Goal: Task Accomplishment & Management: Manage account settings

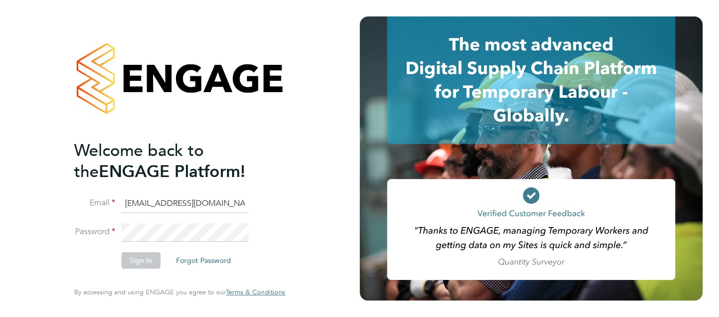
click at [222, 205] on input "pts.templabour@uk.g4s.com" at bounding box center [184, 204] width 127 height 19
type input "[EMAIL_ADDRESS][DOMAIN_NAME]"
click at [135, 262] on button "Sign In" at bounding box center [140, 260] width 39 height 16
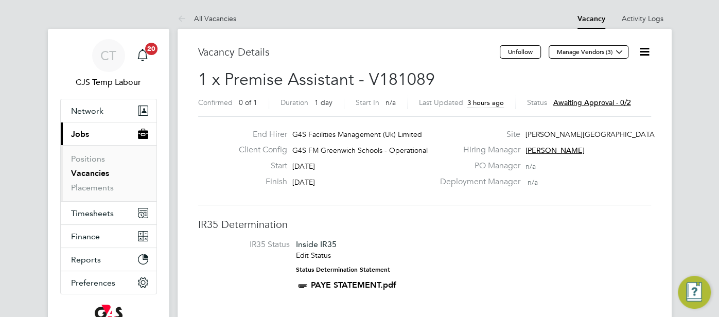
click at [471, 201] on div "End Hirer G4S Facilities Management (Uk) Limited Client Config G4S FM Greenwich…" at bounding box center [424, 160] width 453 height 89
click at [104, 50] on span "CT" at bounding box center [108, 55] width 16 height 13
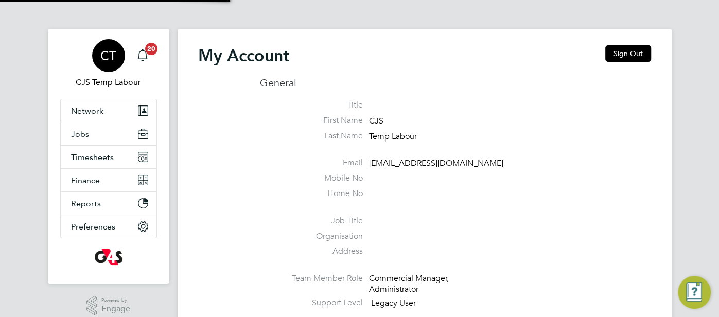
type input "cjs.templabour@uk.g4s.com"
click at [618, 53] on button "Sign Out" at bounding box center [628, 53] width 46 height 16
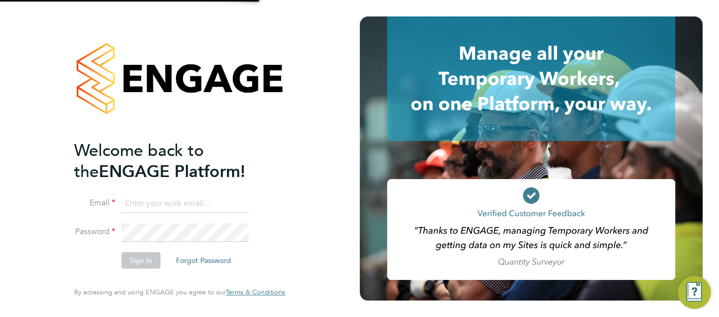
type input "[EMAIL_ADDRESS][DOMAIN_NAME]"
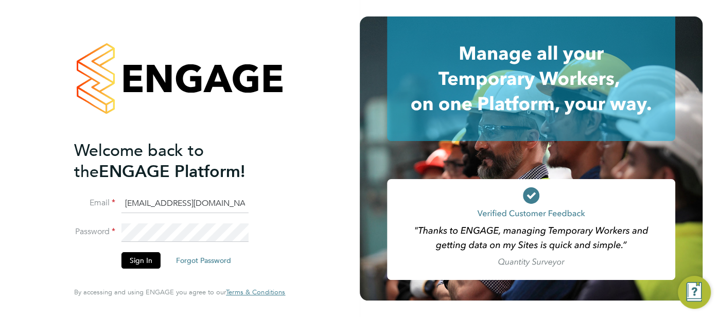
drag, startPoint x: 232, startPoint y: 205, endPoint x: 122, endPoint y: 202, distance: 109.7
click at [120, 204] on li "Email cjs.templabour@uk.g4s.com" at bounding box center [174, 209] width 201 height 29
type input "[EMAIL_ADDRESS][DOMAIN_NAME]"
click at [145, 257] on button "Sign In" at bounding box center [140, 260] width 39 height 16
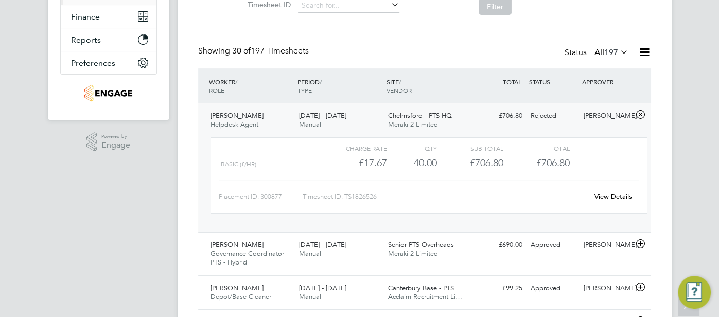
scroll to position [220, 0]
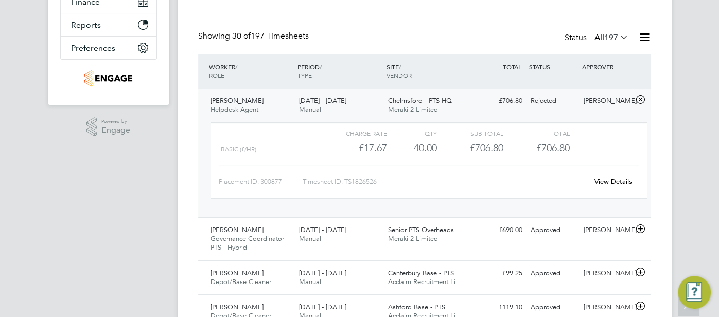
click at [619, 182] on link "View Details" at bounding box center [613, 181] width 38 height 9
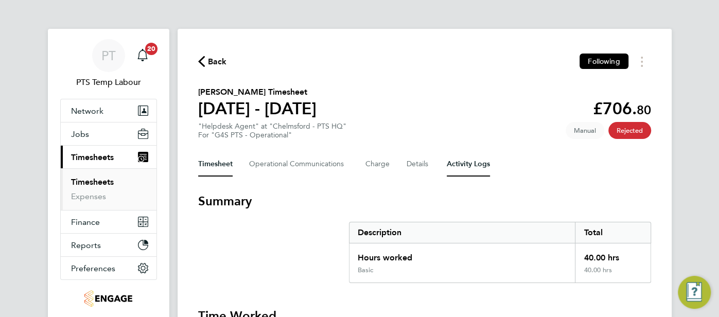
click at [471, 160] on Logs-tab "Activity Logs" at bounding box center [468, 164] width 43 height 25
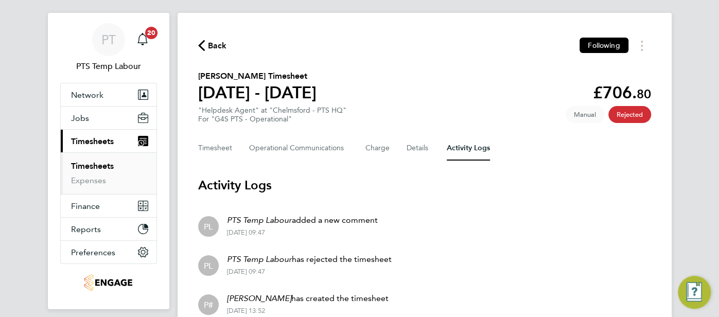
scroll to position [62, 0]
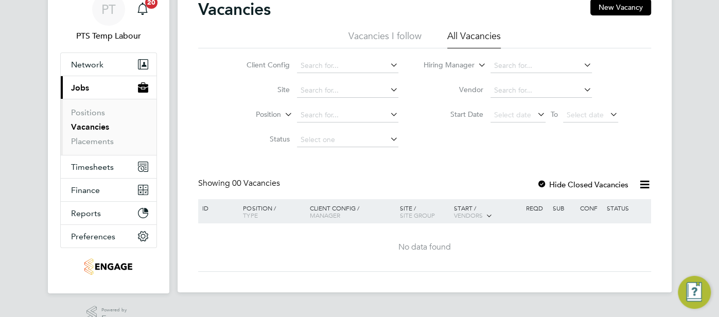
scroll to position [55, 0]
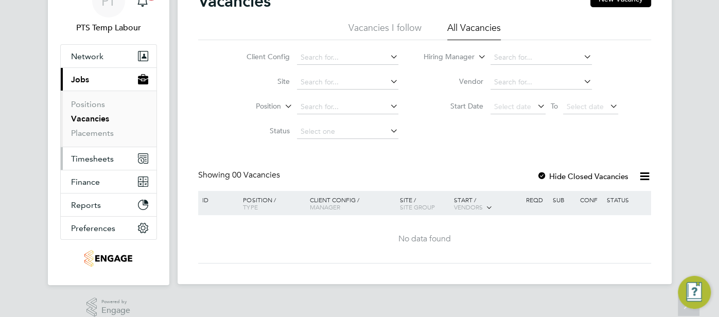
click at [95, 161] on span "Timesheets" at bounding box center [92, 159] width 43 height 10
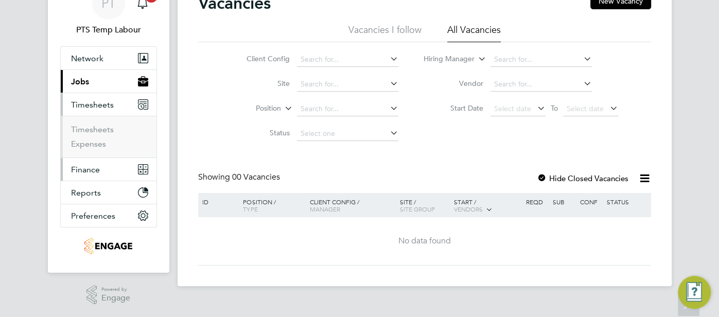
scroll to position [50, 0]
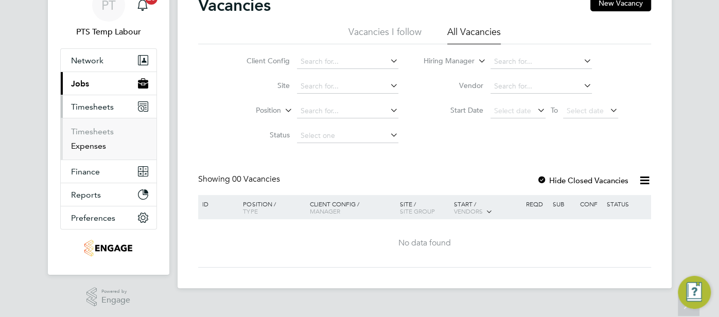
click at [100, 149] on link "Expenses" at bounding box center [88, 146] width 35 height 10
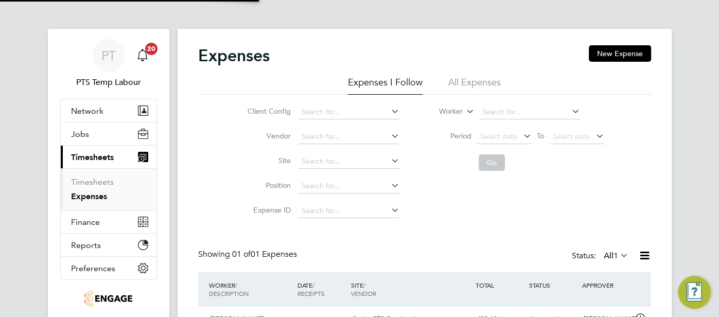
scroll to position [26, 125]
click at [465, 83] on li "All Expenses" at bounding box center [474, 85] width 52 height 19
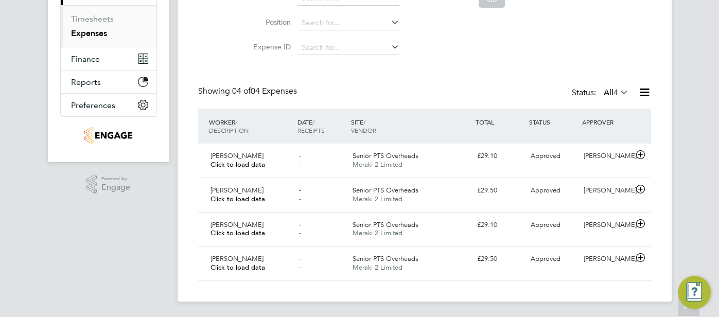
scroll to position [145, 0]
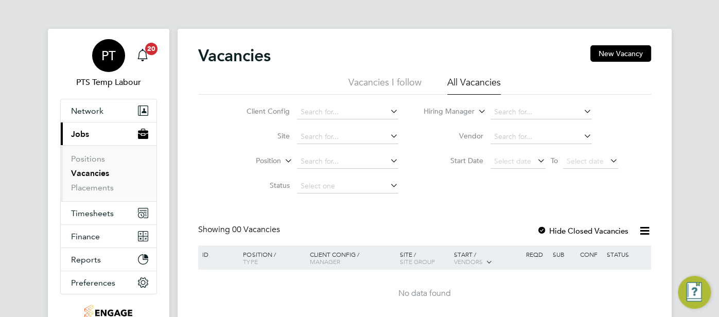
click at [104, 65] on div "PT" at bounding box center [108, 55] width 33 height 33
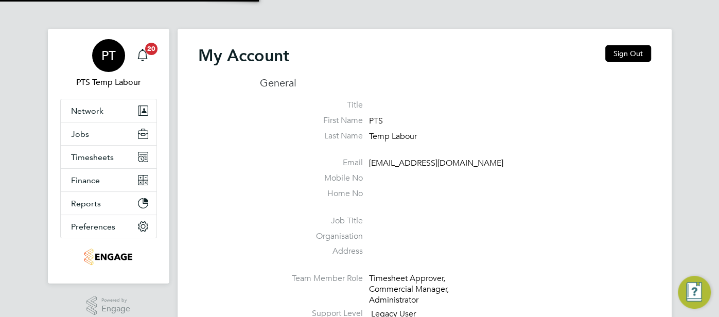
type input "pts.templabour@uk.g4s.com"
click at [622, 59] on button "Sign Out" at bounding box center [628, 53] width 46 height 16
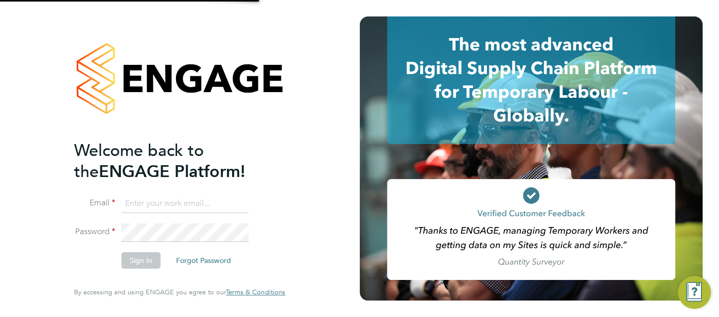
type input "pts.templabour@uk.g4s.com"
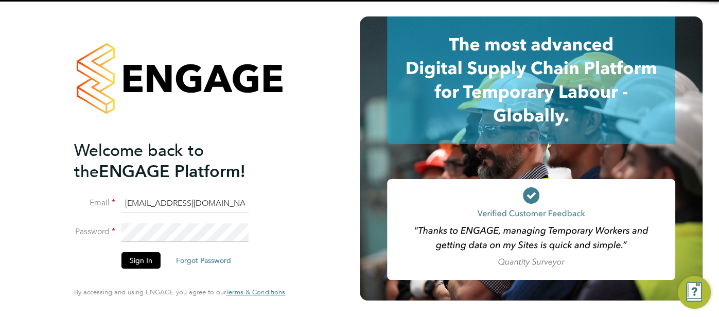
click at [255, 202] on li "Email pts.templabour@uk.g4s.com" at bounding box center [174, 209] width 201 height 29
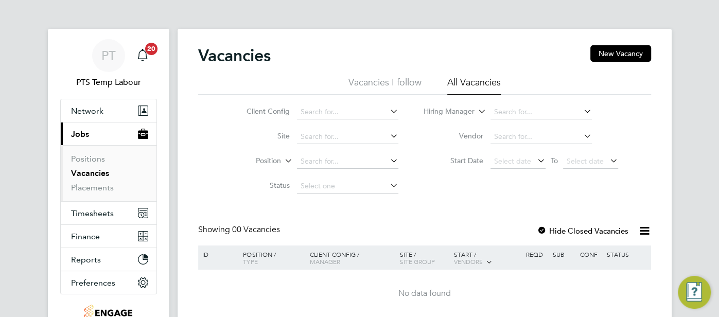
drag, startPoint x: 107, startPoint y: 57, endPoint x: 175, endPoint y: 61, distance: 68.1
click at [108, 57] on span "PT" at bounding box center [108, 55] width 14 height 13
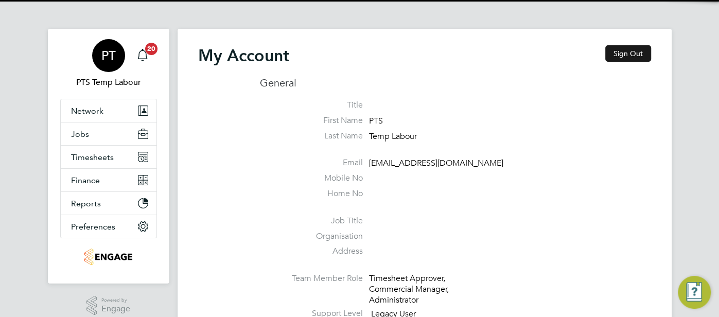
drag, startPoint x: 617, startPoint y: 46, endPoint x: 611, endPoint y: 50, distance: 6.6
click at [616, 46] on button "Sign Out" at bounding box center [628, 53] width 46 height 16
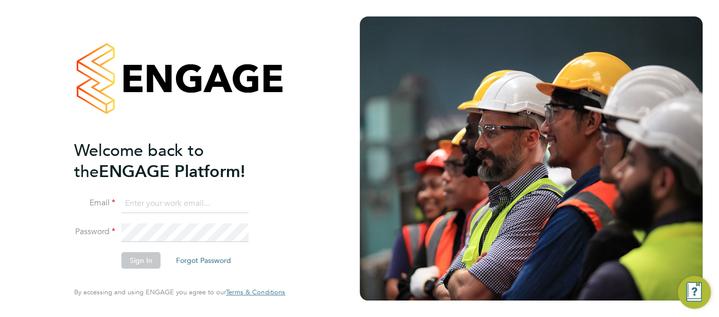
type input "[EMAIL_ADDRESS][DOMAIN_NAME]"
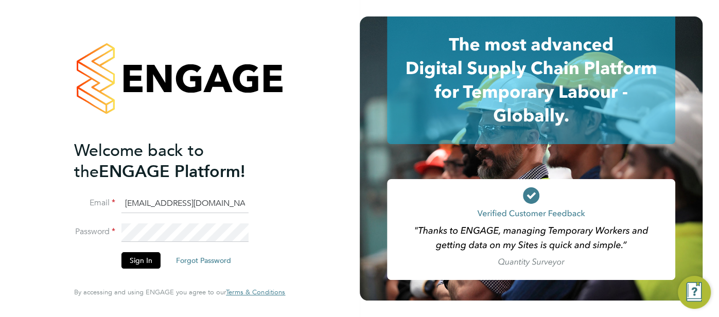
drag, startPoint x: 237, startPoint y: 205, endPoint x: 50, endPoint y: 206, distance: 186.8
click at [50, 206] on div "Welcome back to the ENGAGE Platform! Email [EMAIL_ADDRESS][DOMAIN_NAME] Passwor…" at bounding box center [180, 158] width 360 height 317
type input "[EMAIL_ADDRESS][DOMAIN_NAME]"
click at [137, 260] on button "Sign In" at bounding box center [140, 260] width 39 height 16
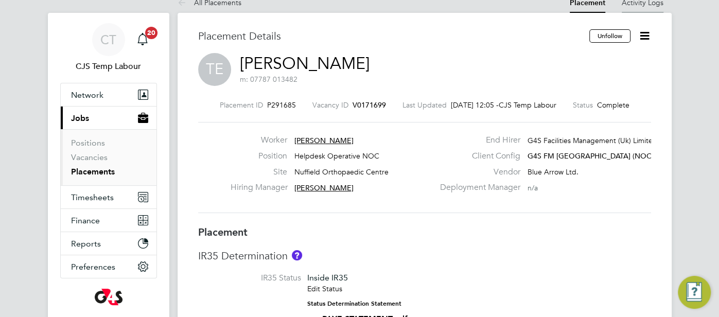
click at [647, 7] on li "Activity Logs" at bounding box center [643, 2] width 42 height 21
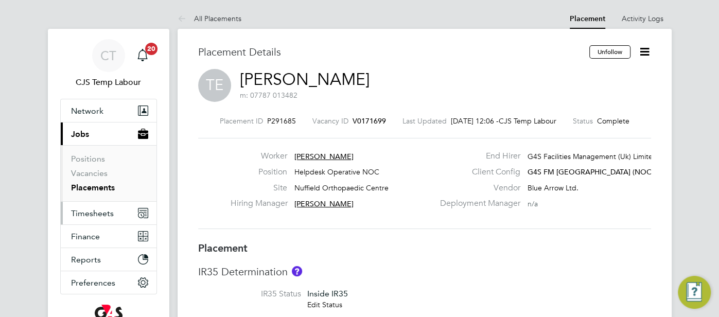
click at [113, 212] on button "Timesheets" at bounding box center [109, 213] width 96 height 23
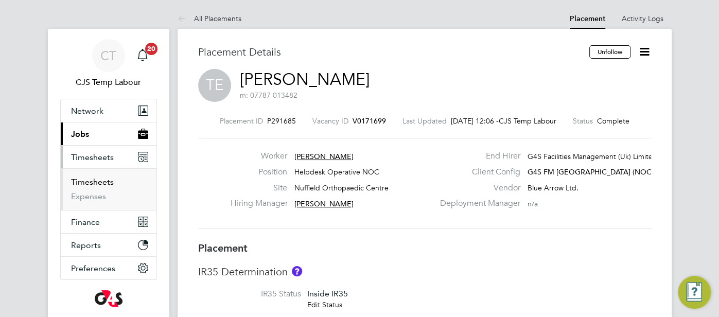
click at [90, 182] on link "Timesheets" at bounding box center [92, 182] width 43 height 10
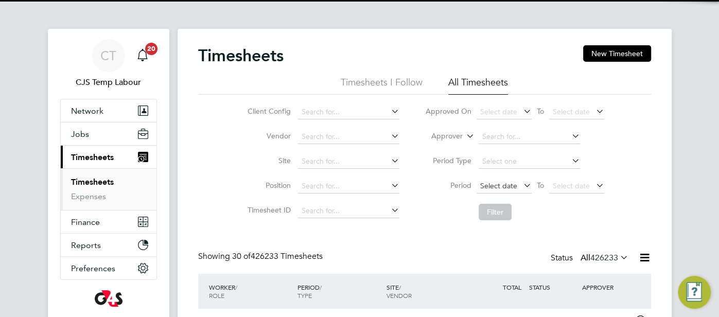
scroll to position [26, 89]
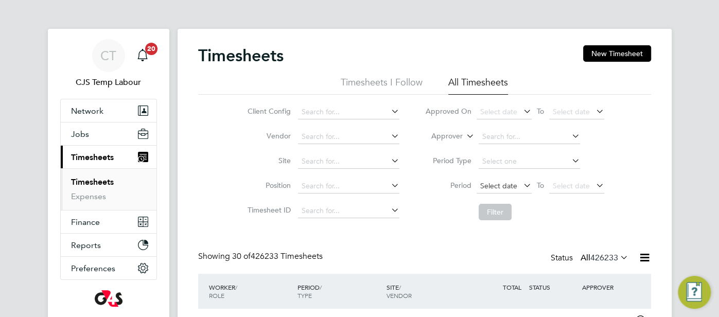
click at [492, 184] on span "Select date" at bounding box center [498, 185] width 37 height 9
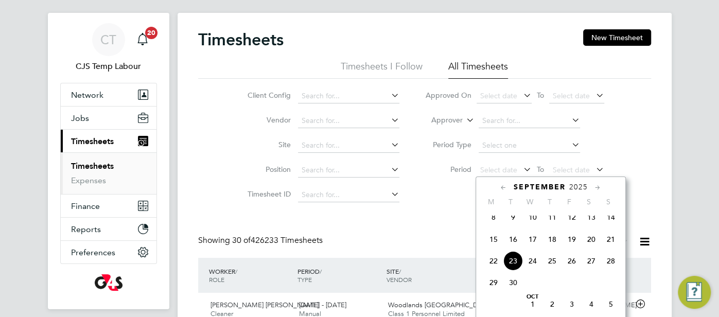
click at [441, 202] on li "Filter" at bounding box center [514, 196] width 205 height 27
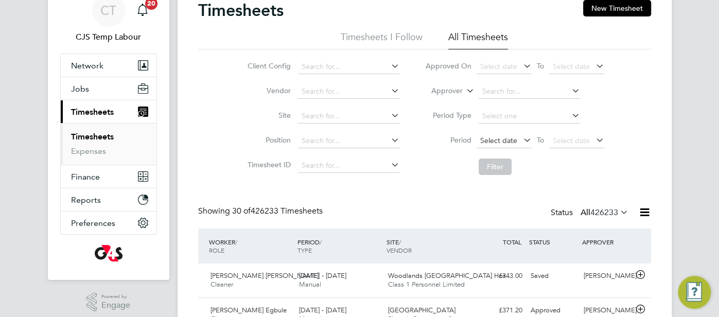
click at [495, 140] on span "Select date" at bounding box center [498, 140] width 37 height 9
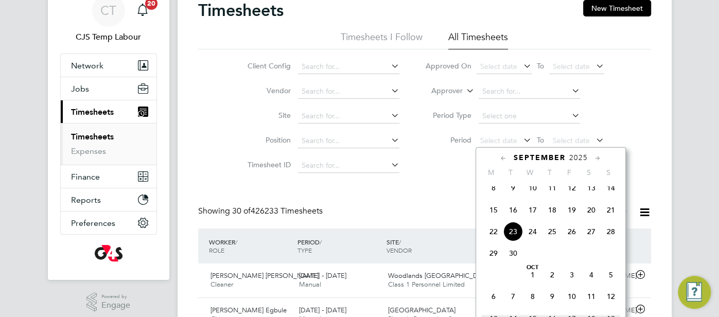
click at [497, 216] on span "15" at bounding box center [494, 210] width 20 height 20
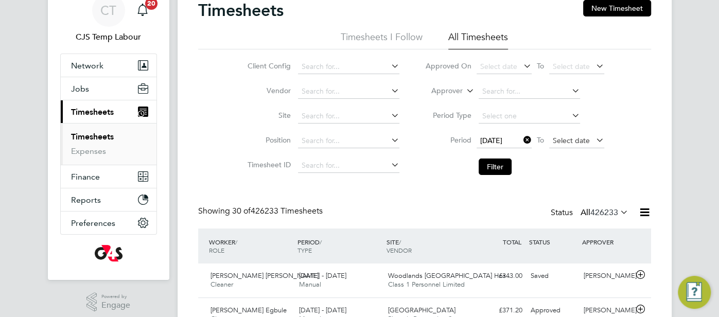
click at [576, 139] on span "Select date" at bounding box center [571, 140] width 37 height 9
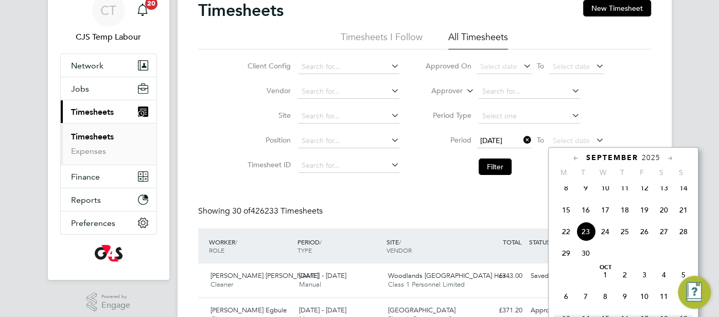
click at [682, 215] on span "21" at bounding box center [684, 210] width 20 height 20
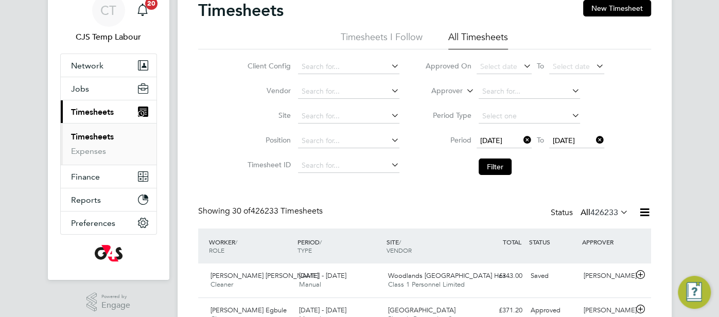
drag, startPoint x: 496, startPoint y: 164, endPoint x: 518, endPoint y: 172, distance: 23.6
click at [496, 164] on button "Filter" at bounding box center [495, 167] width 33 height 16
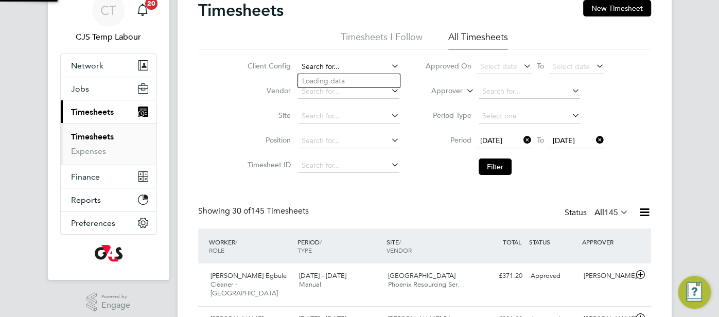
click at [330, 69] on input at bounding box center [348, 67] width 101 height 14
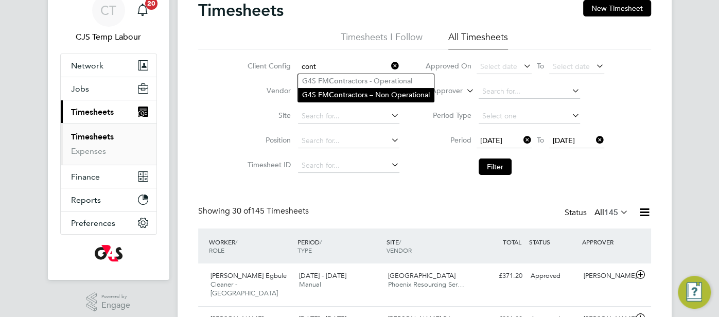
click at [339, 97] on b "Cont" at bounding box center [337, 95] width 16 height 9
type input "G4S FM Contractors – Non Operational"
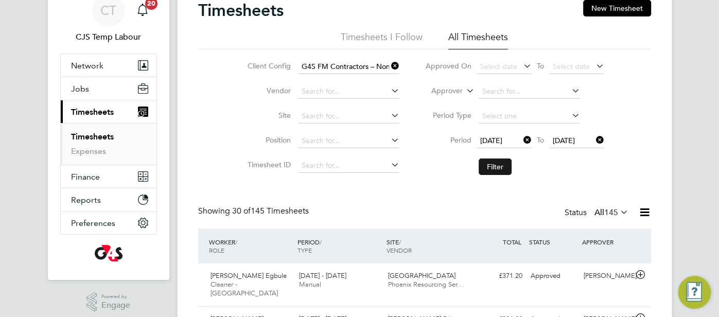
click at [498, 161] on button "Filter" at bounding box center [495, 167] width 33 height 16
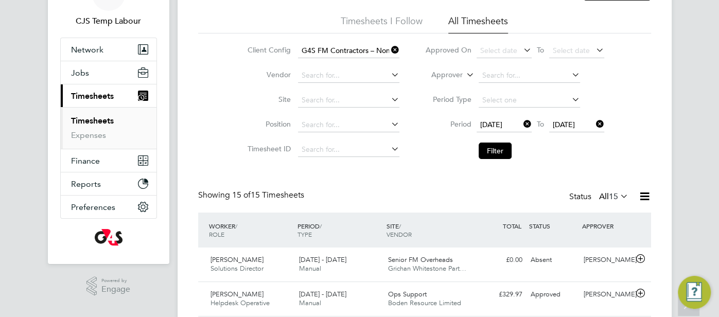
click at [618, 196] on icon at bounding box center [618, 196] width 0 height 14
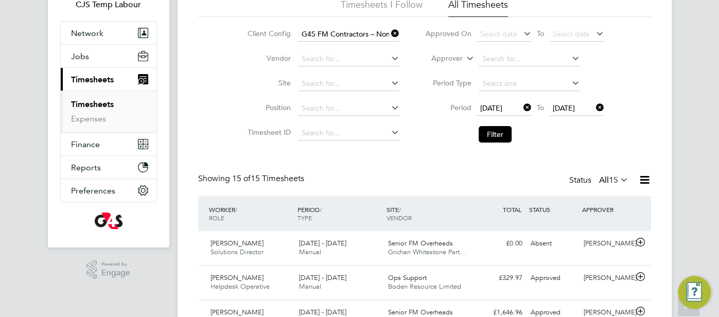
click at [521, 106] on icon at bounding box center [521, 107] width 0 height 14
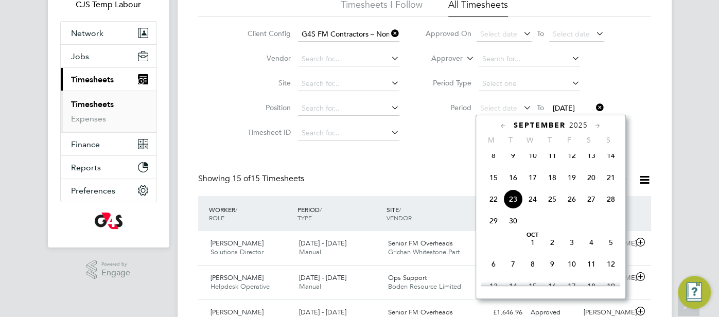
click at [503, 125] on icon at bounding box center [504, 125] width 10 height 11
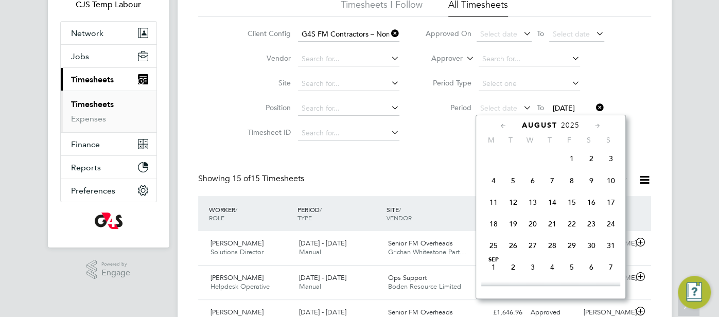
click at [503, 125] on icon at bounding box center [504, 125] width 10 height 11
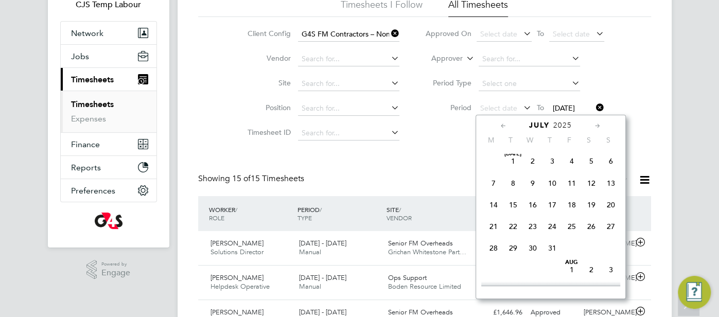
click at [503, 125] on icon at bounding box center [504, 125] width 10 height 11
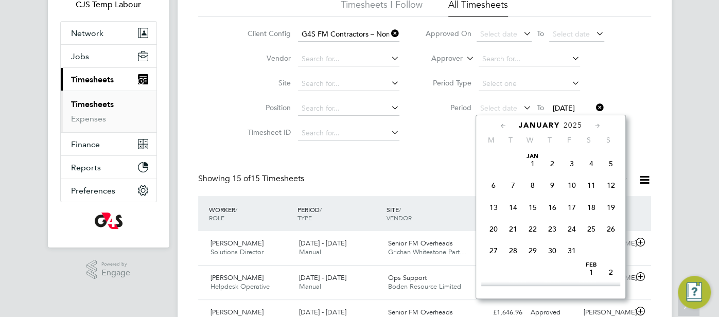
click at [503, 125] on icon at bounding box center [504, 125] width 10 height 11
click at [493, 274] on span "30" at bounding box center [494, 272] width 20 height 20
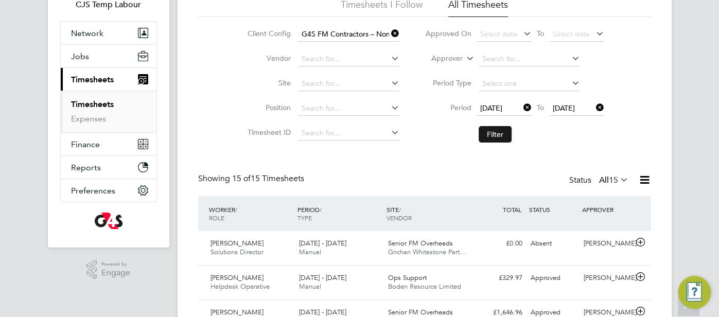
click at [498, 130] on button "Filter" at bounding box center [495, 134] width 33 height 16
click at [644, 178] on icon at bounding box center [644, 179] width 13 height 13
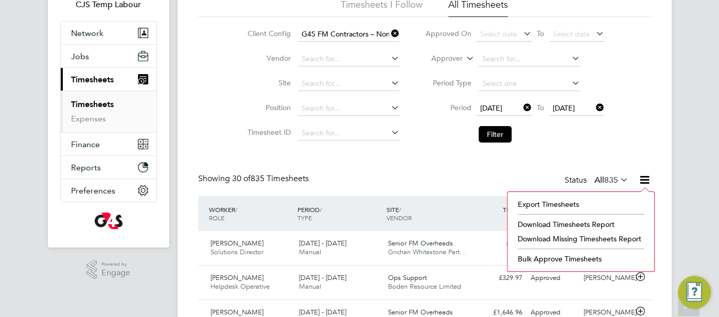
click at [591, 223] on li "Download Timesheets Report" at bounding box center [581, 224] width 136 height 14
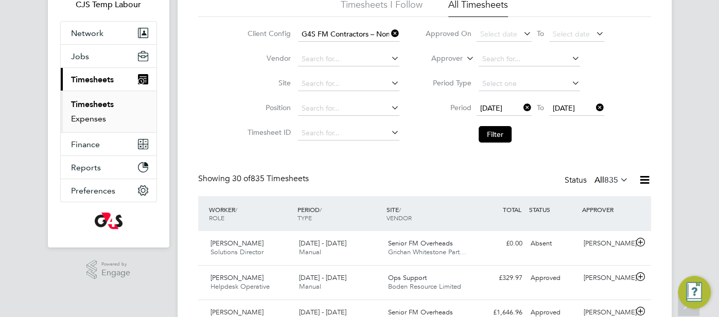
click at [94, 119] on link "Expenses" at bounding box center [88, 119] width 35 height 10
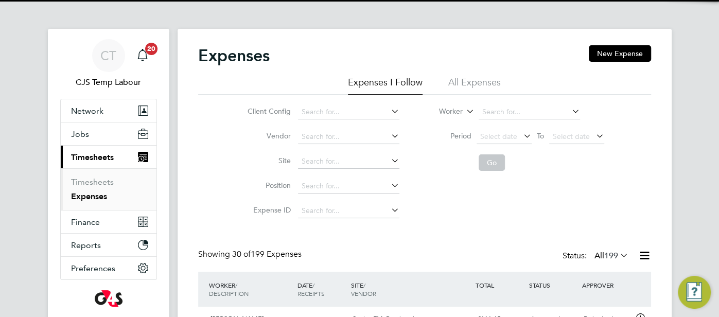
scroll to position [5, 5]
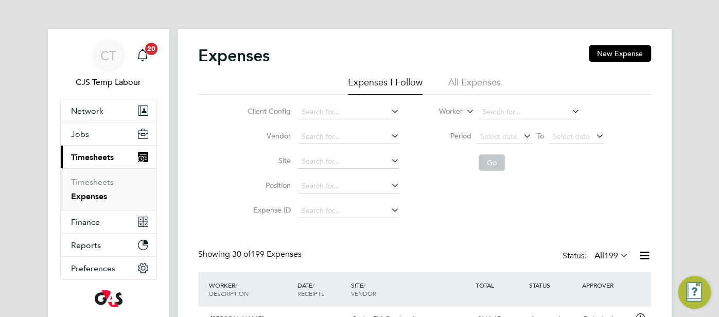
click at [465, 86] on li "All Expenses" at bounding box center [474, 85] width 52 height 19
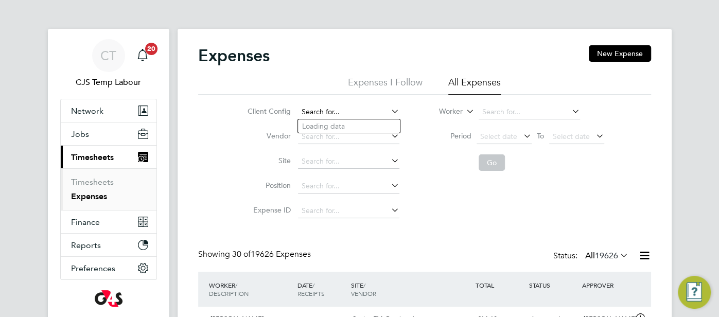
click at [339, 108] on input at bounding box center [348, 112] width 101 height 14
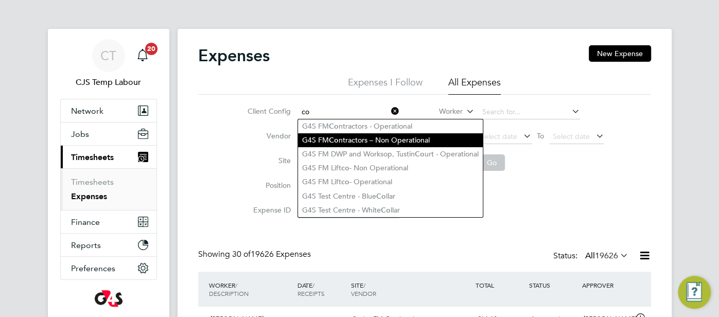
click at [392, 140] on li "G4S FM Co ntractors – Non Operational" at bounding box center [390, 140] width 185 height 14
type input "G4S FM Contractors – Non Operational"
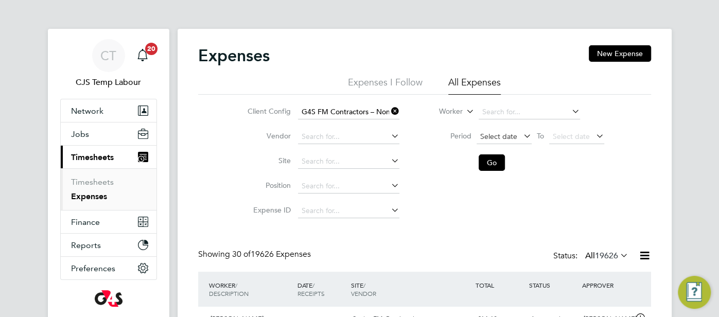
click at [494, 137] on span "Select date" at bounding box center [498, 136] width 37 height 9
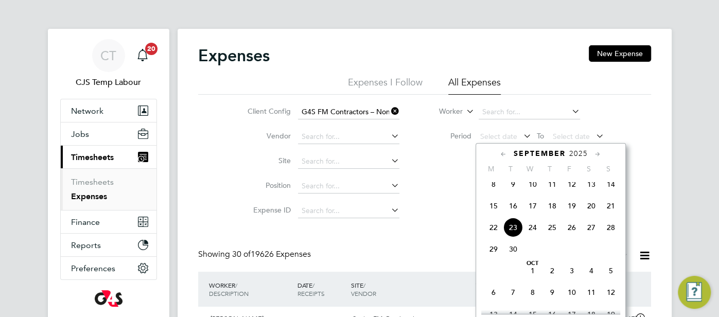
click at [502, 156] on icon at bounding box center [504, 154] width 10 height 11
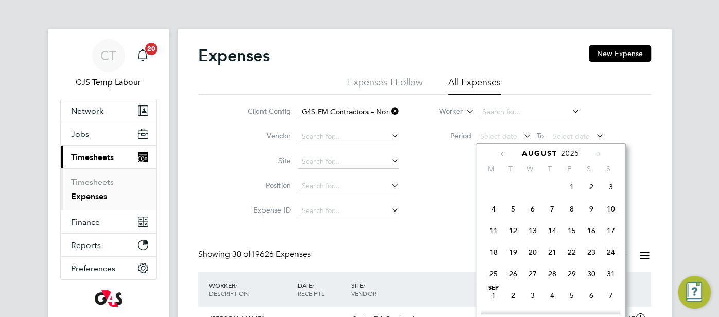
click at [502, 155] on icon at bounding box center [504, 154] width 10 height 11
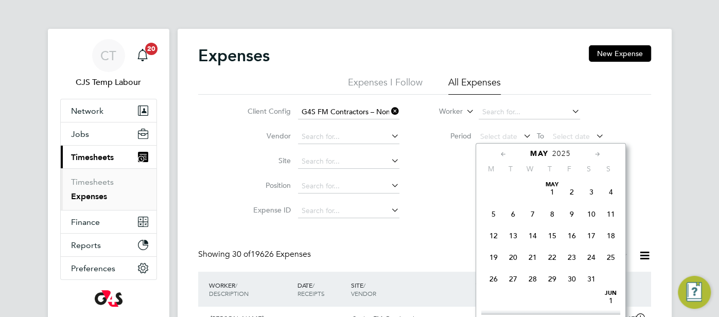
click at [502, 155] on icon at bounding box center [504, 154] width 10 height 11
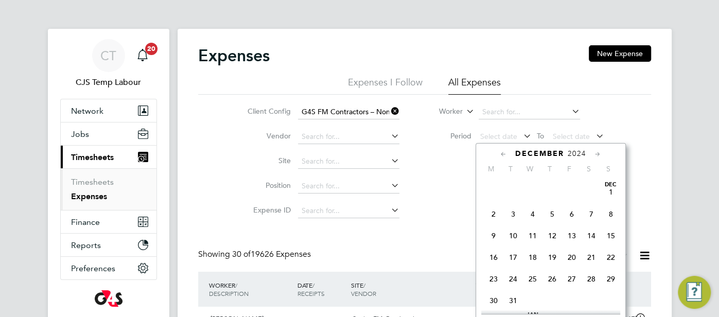
click at [496, 300] on span "30" at bounding box center [494, 301] width 20 height 20
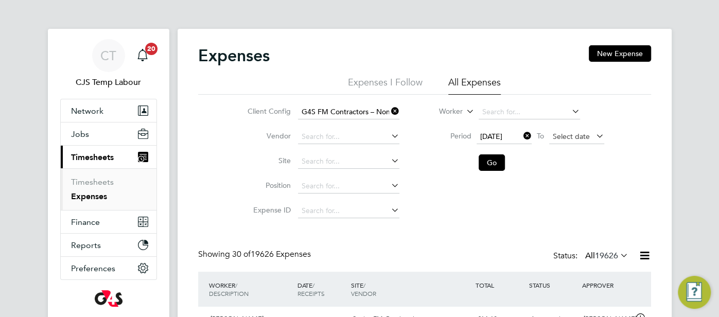
click at [561, 137] on span "Select date" at bounding box center [571, 136] width 37 height 9
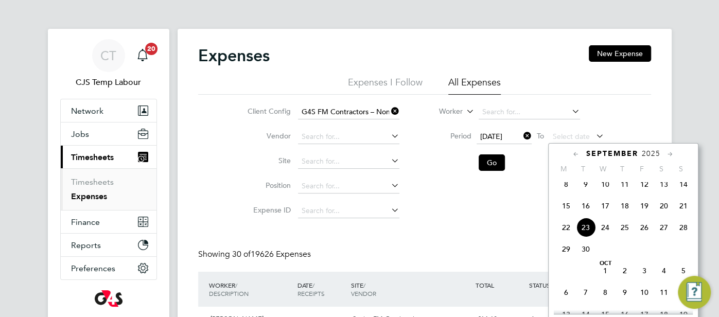
drag, startPoint x: 682, startPoint y: 209, endPoint x: 635, endPoint y: 206, distance: 46.9
click at [682, 209] on span "21" at bounding box center [684, 206] width 20 height 20
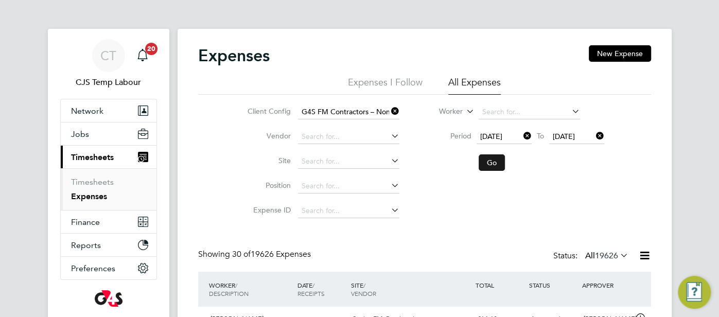
click at [491, 164] on button "Go" at bounding box center [492, 162] width 26 height 16
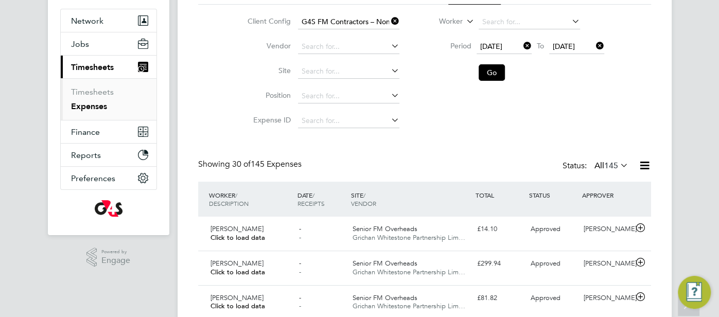
click at [642, 168] on icon at bounding box center [644, 165] width 13 height 13
click at [609, 188] on li "Download Expenses Report" at bounding box center [598, 190] width 104 height 14
